Goal: Find specific page/section: Find specific page/section

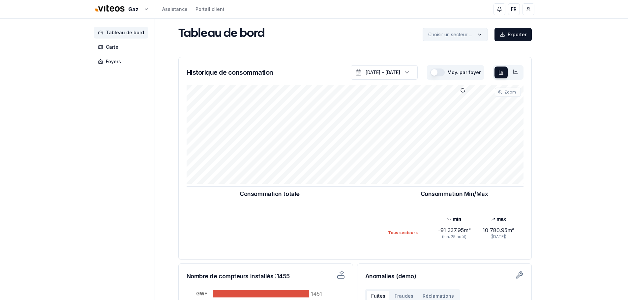
click at [481, 38] on html "Gaz Assistance Portail client FR Nedim Cormehic Tableau de bord Carte Foyers Ta…" at bounding box center [314, 204] width 628 height 409
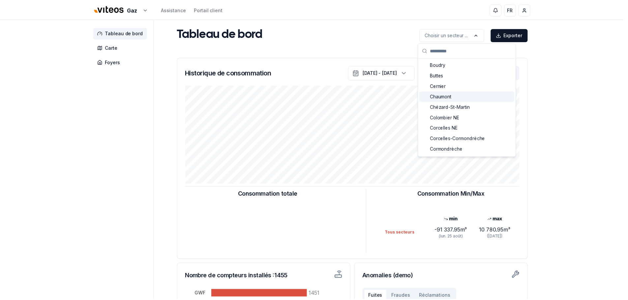
scroll to position [99, 0]
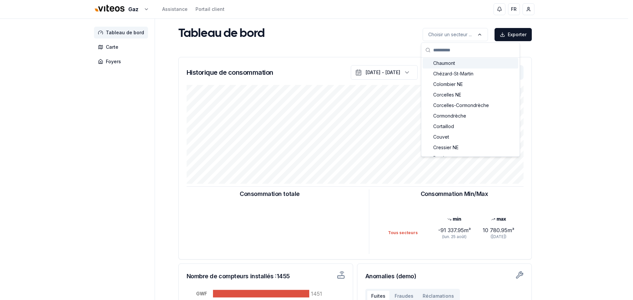
click at [113, 7] on html "Gaz Assistance Portail client FR Nedim Cormehic Tableau de bord Carte Foyers Ta…" at bounding box center [316, 204] width 633 height 409
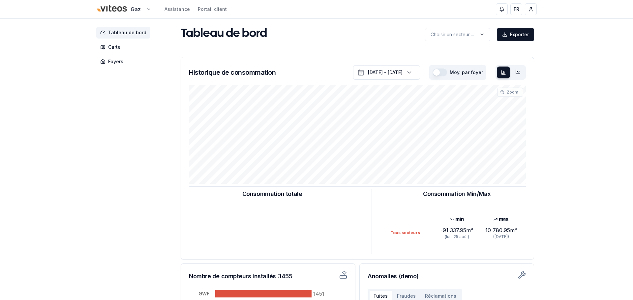
click at [129, 8] on html "Gaz Assistance Portail client FR Nedim Cormehic Tableau de bord Carte Foyers Ta…" at bounding box center [316, 204] width 633 height 409
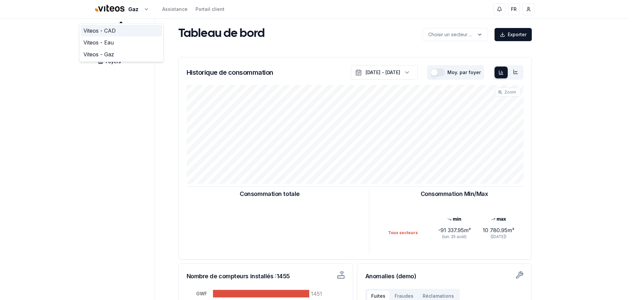
click at [109, 31] on link "Viteos - CAD" at bounding box center [121, 31] width 81 height 12
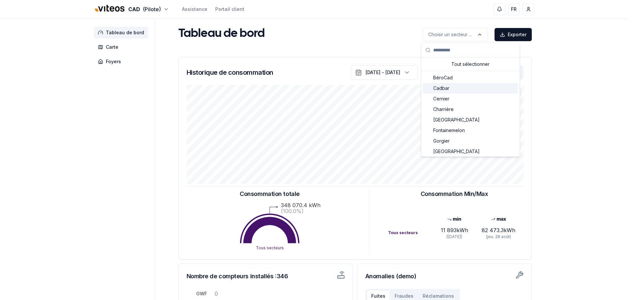
click at [454, 87] on div "Cadbar" at bounding box center [471, 88] width 96 height 11
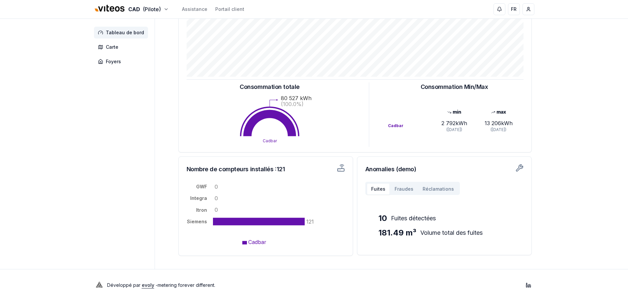
scroll to position [108, 0]
